Goal: Task Accomplishment & Management: Manage account settings

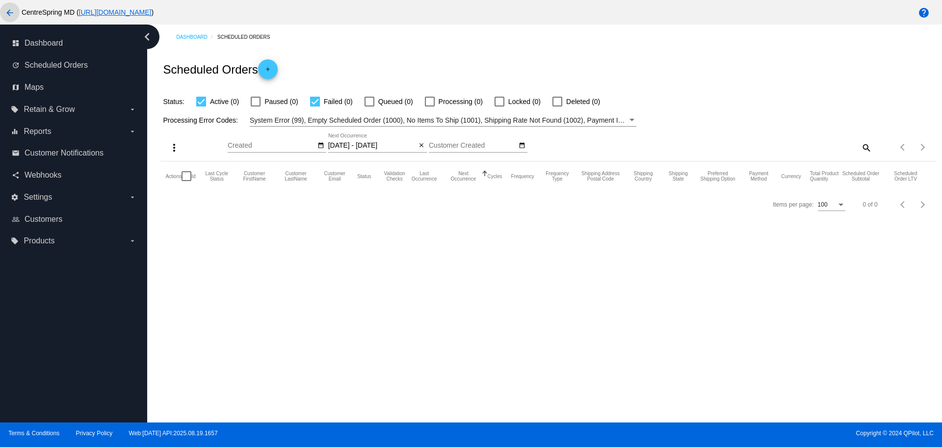
click at [11, 16] on mat-icon "arrow_back" at bounding box center [10, 13] width 12 height 12
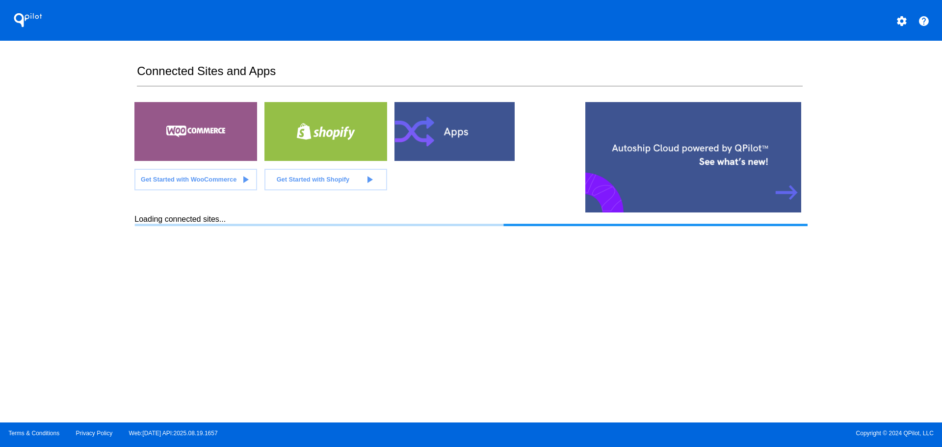
click at [91, 81] on div "QPilot settings help Connected Sites and Apps Get Started with WooCommerce play…" at bounding box center [471, 211] width 942 height 422
click at [91, 80] on div "QPilot settings help Connected Sites and Apps Get Started with WooCommerce play…" at bounding box center [471, 211] width 942 height 422
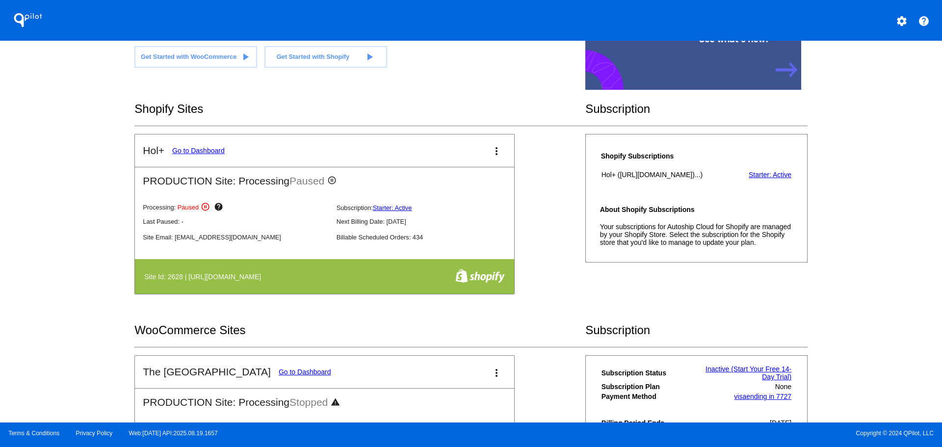
scroll to position [147, 0]
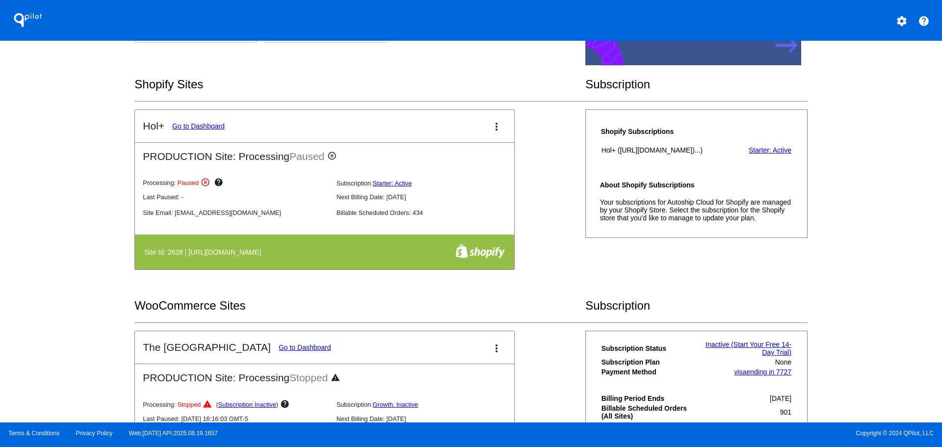
click at [209, 127] on link "Go to Dashboard" at bounding box center [198, 126] width 52 height 8
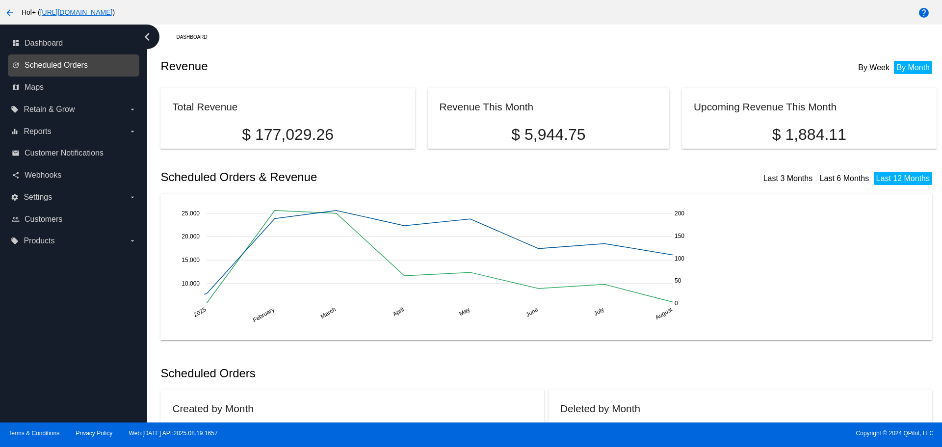
click at [62, 66] on span "Scheduled Orders" at bounding box center [56, 65] width 63 height 9
select select "7"
select select "2025"
select select "8"
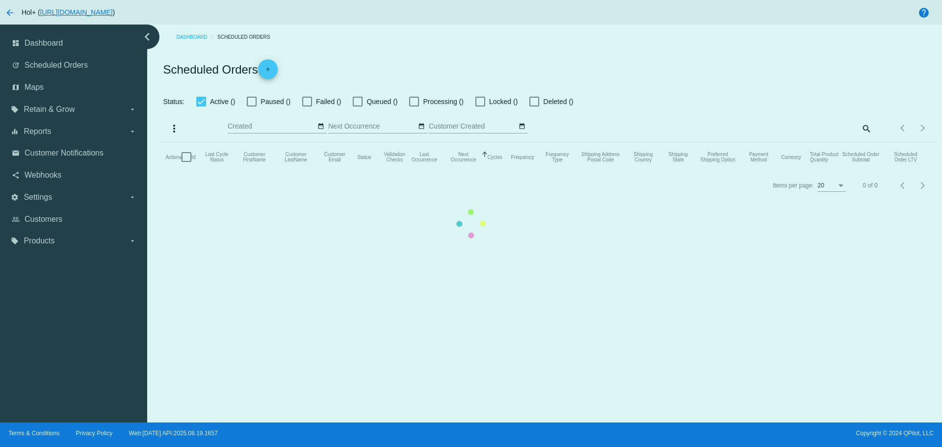
checkbox input "true"
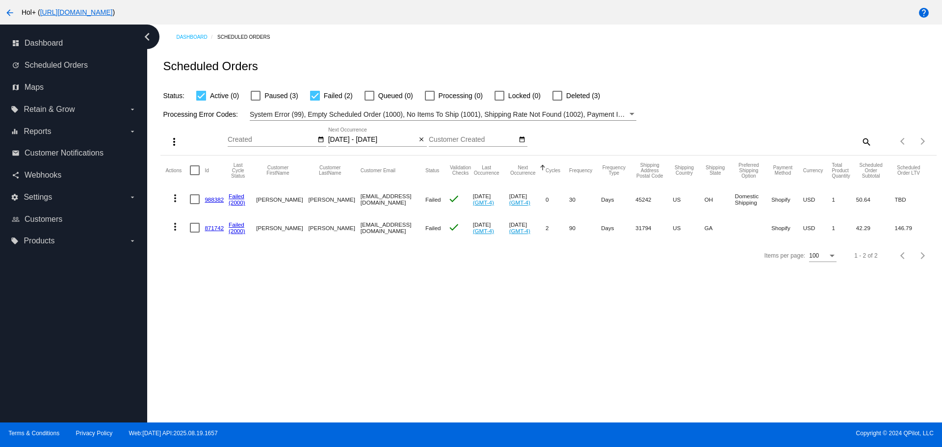
click at [376, 142] on input "[DATE] - [DATE]" at bounding box center [372, 140] width 88 height 8
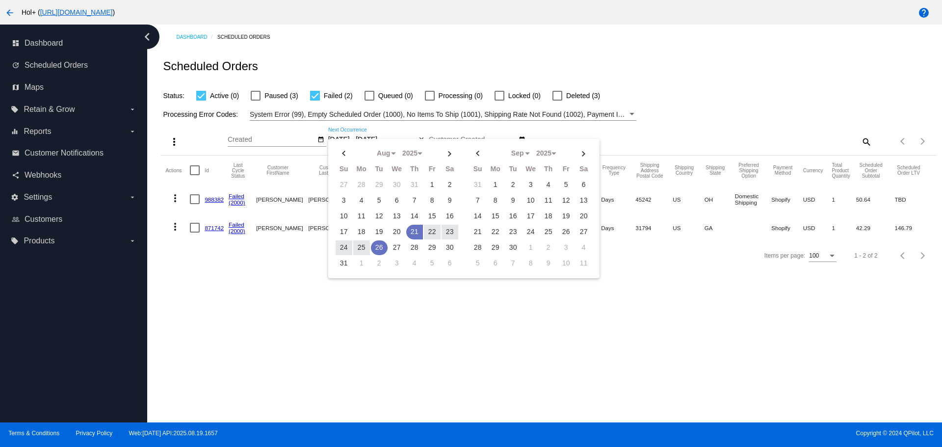
click at [377, 250] on td "26" at bounding box center [379, 247] width 17 height 15
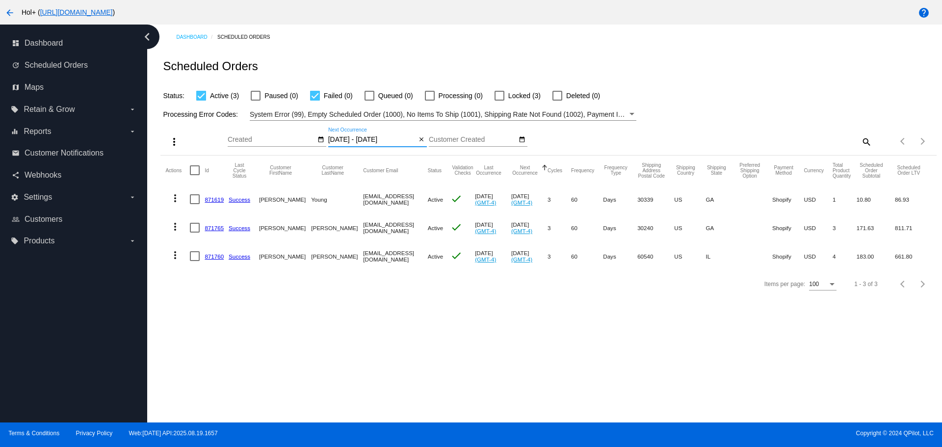
click at [378, 136] on input "[DATE] - [DATE]" at bounding box center [372, 140] width 88 height 8
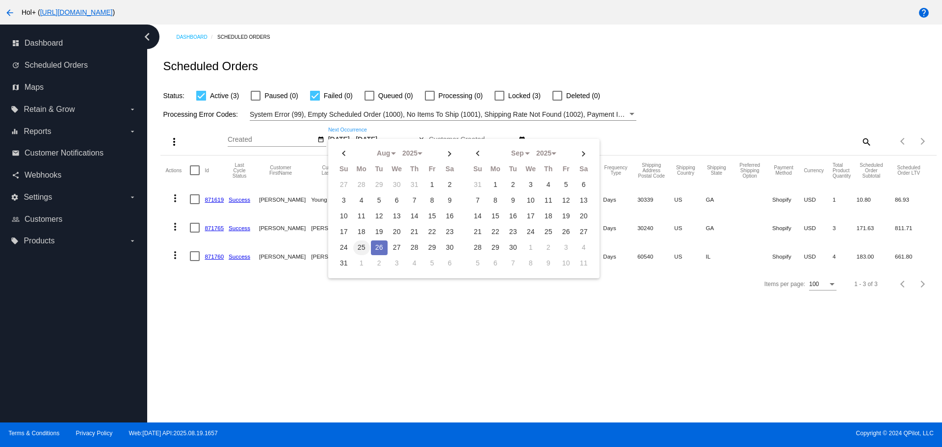
click at [358, 246] on td "25" at bounding box center [361, 247] width 17 height 15
click at [383, 249] on td "26" at bounding box center [379, 247] width 17 height 15
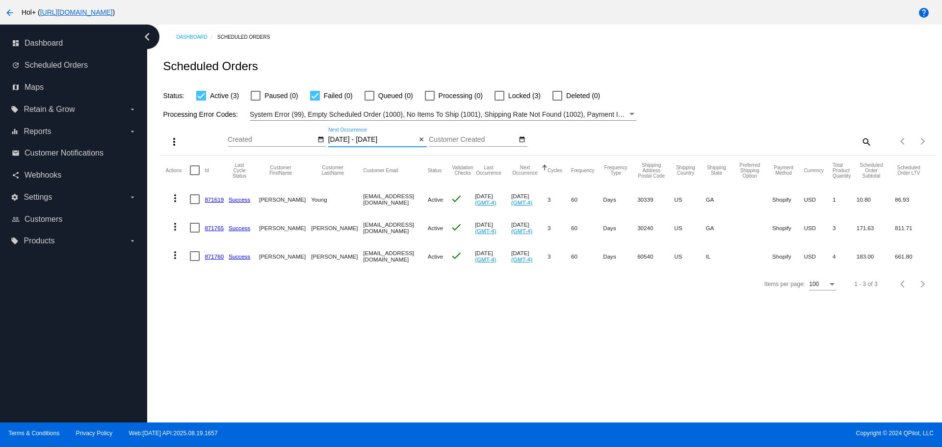
click at [353, 140] on input "[DATE] - [DATE]" at bounding box center [372, 140] width 88 height 8
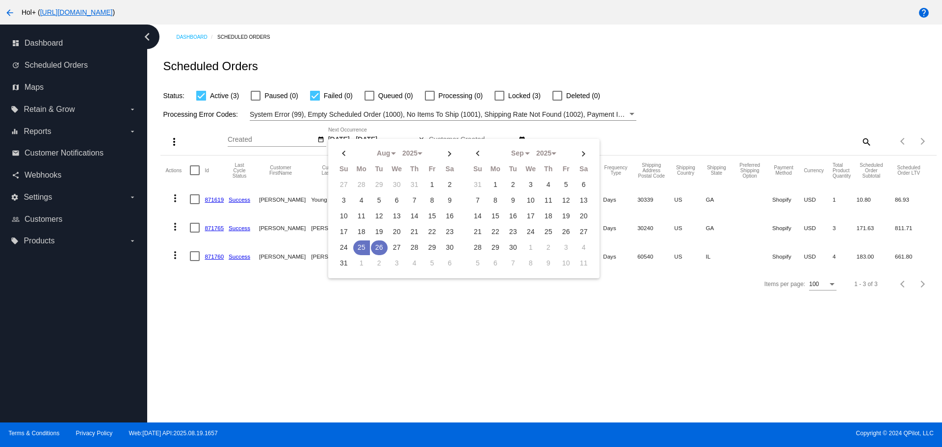
click at [374, 247] on td "26" at bounding box center [379, 247] width 17 height 15
type input "[DATE] - [DATE]"
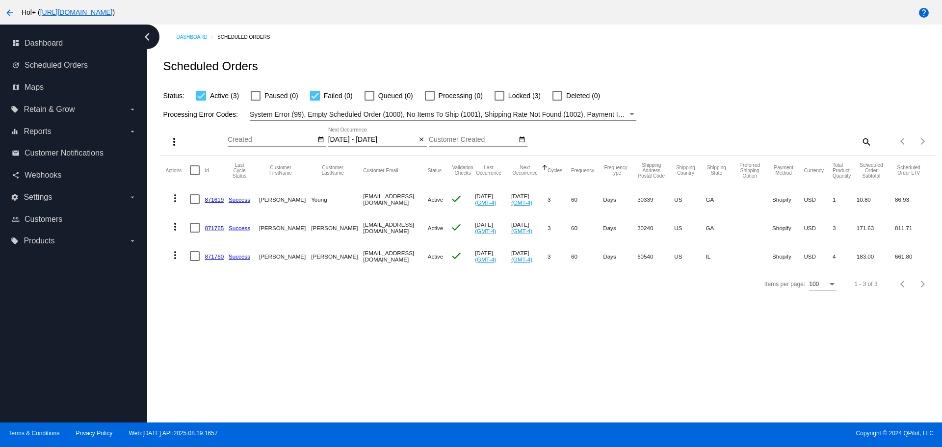
click at [192, 169] on div at bounding box center [195, 170] width 10 height 10
click at [194, 175] on input "checkbox" at bounding box center [194, 175] width 0 height 0
checkbox input "true"
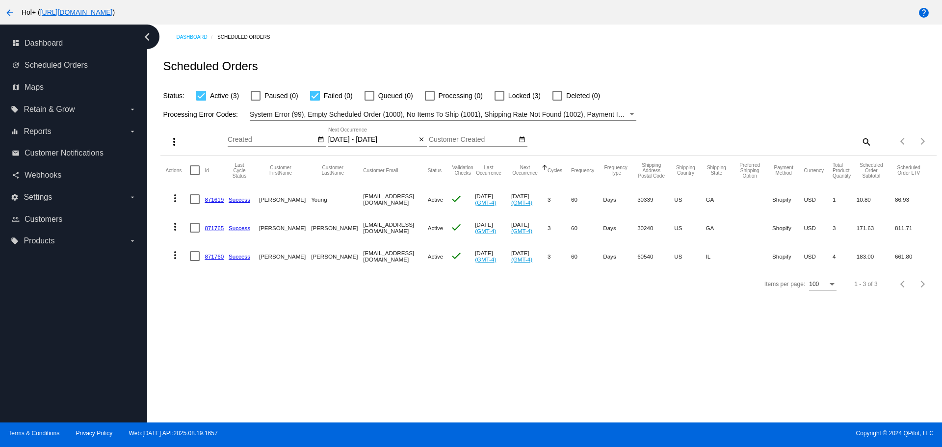
checkbox input "true"
click at [173, 144] on mat-icon "more_vert" at bounding box center [174, 142] width 12 height 12
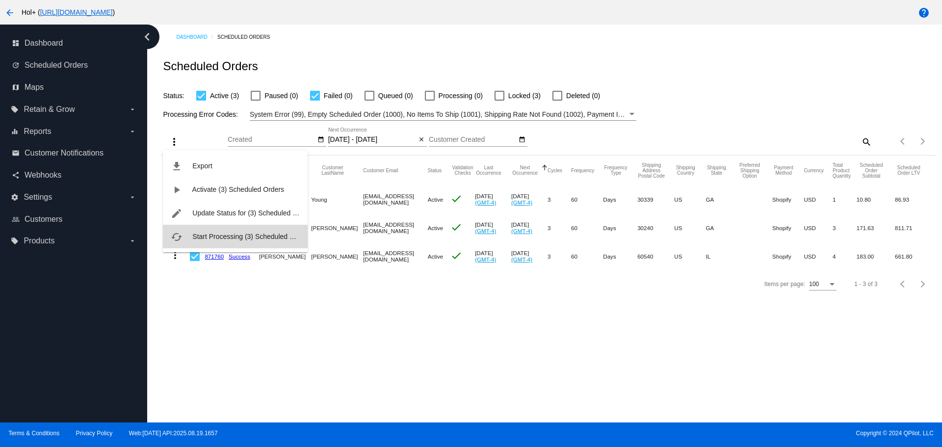
click at [226, 237] on span "Start Processing (3) Scheduled Orders" at bounding box center [251, 236] width 118 height 8
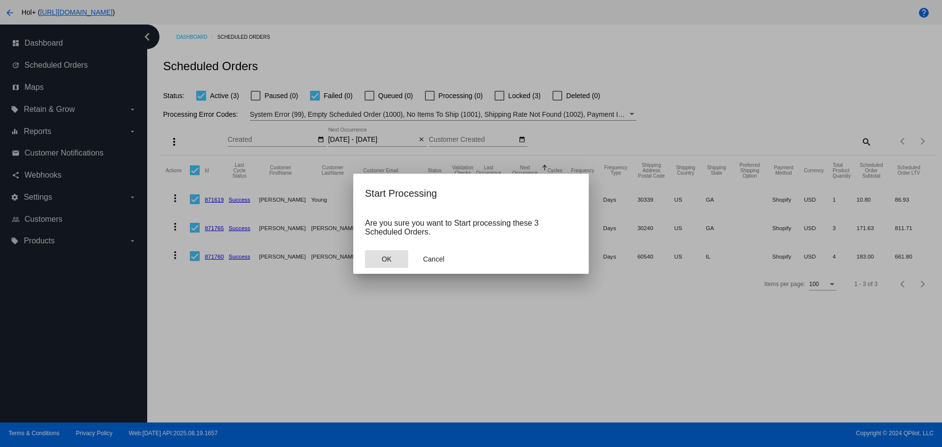
click at [391, 266] on button "OK" at bounding box center [386, 259] width 43 height 18
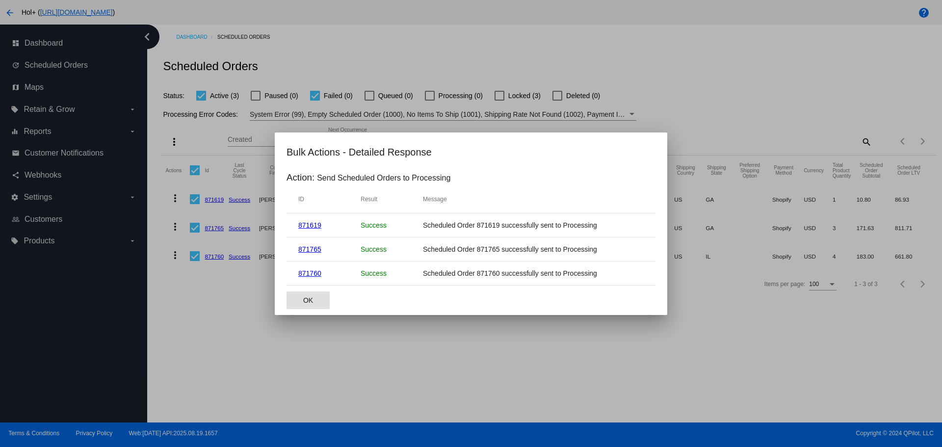
click at [298, 304] on button "OK" at bounding box center [307, 300] width 43 height 18
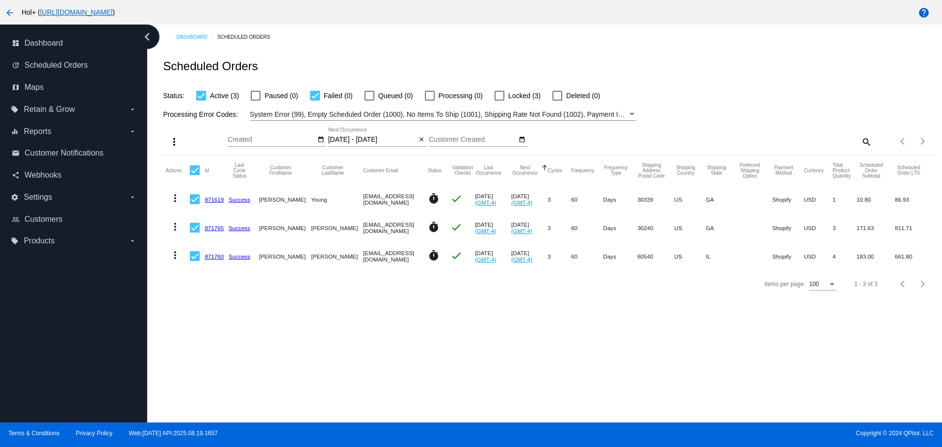
drag, startPoint x: 586, startPoint y: 337, endPoint x: 504, endPoint y: 342, distance: 82.0
click at [504, 342] on div "Dashboard Scheduled Orders Scheduled Orders Status: Active (3) Paused (0) Faile…" at bounding box center [544, 224] width 795 height 398
click at [683, 77] on div "Scheduled Orders" at bounding box center [547, 66] width 775 height 33
drag, startPoint x: 683, startPoint y: 76, endPoint x: 646, endPoint y: 63, distance: 38.9
click at [647, 63] on div "Scheduled Orders" at bounding box center [547, 66] width 775 height 33
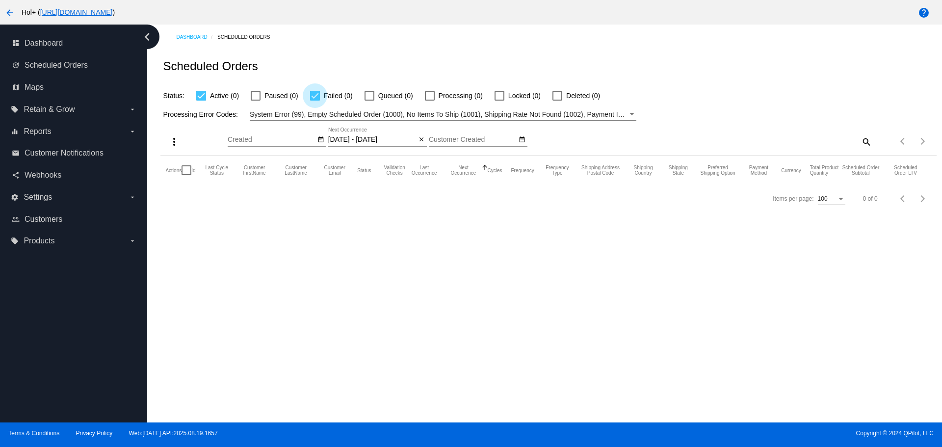
click at [316, 96] on div at bounding box center [315, 96] width 10 height 10
click at [315, 101] on input "Failed (0)" at bounding box center [314, 101] width 0 height 0
checkbox input "false"
